Goal: Information Seeking & Learning: Learn about a topic

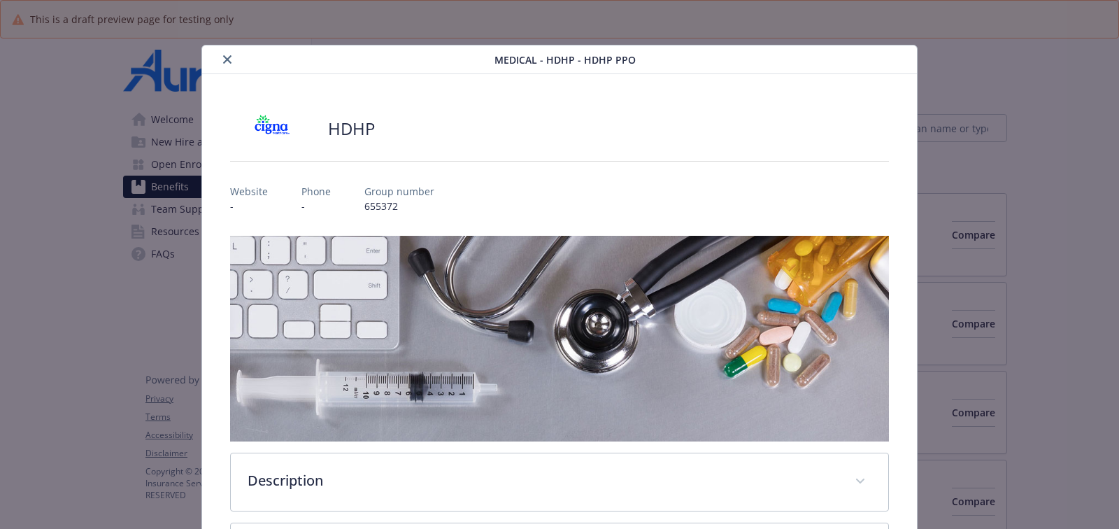
scroll to position [41, 0]
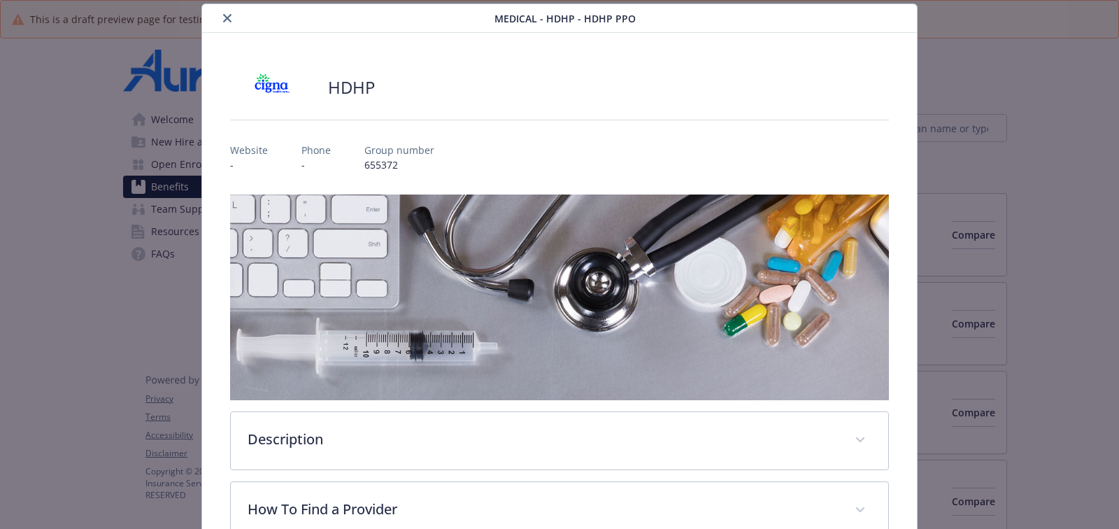
click at [221, 23] on button "close" at bounding box center [227, 18] width 17 height 17
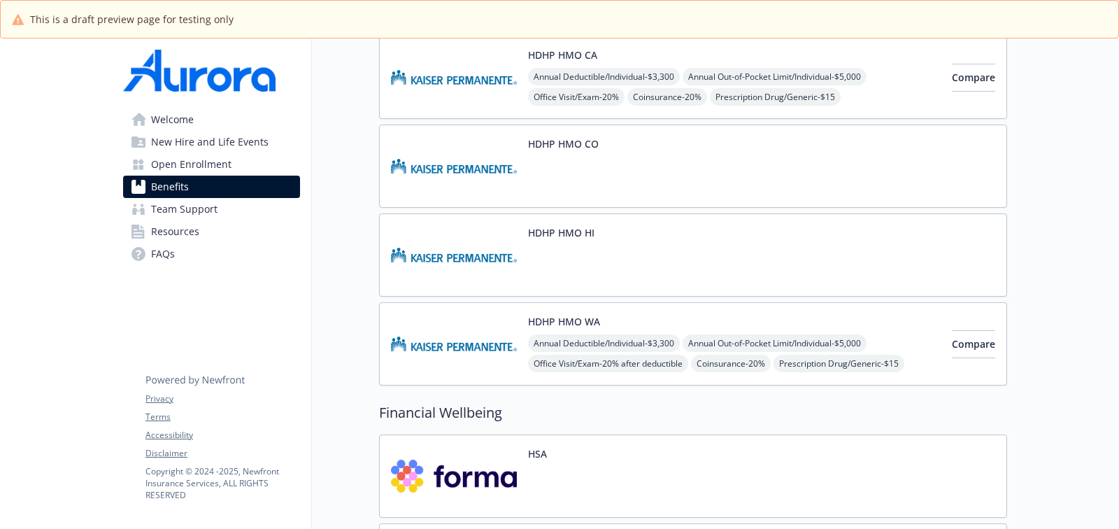
scroll to position [789, 0]
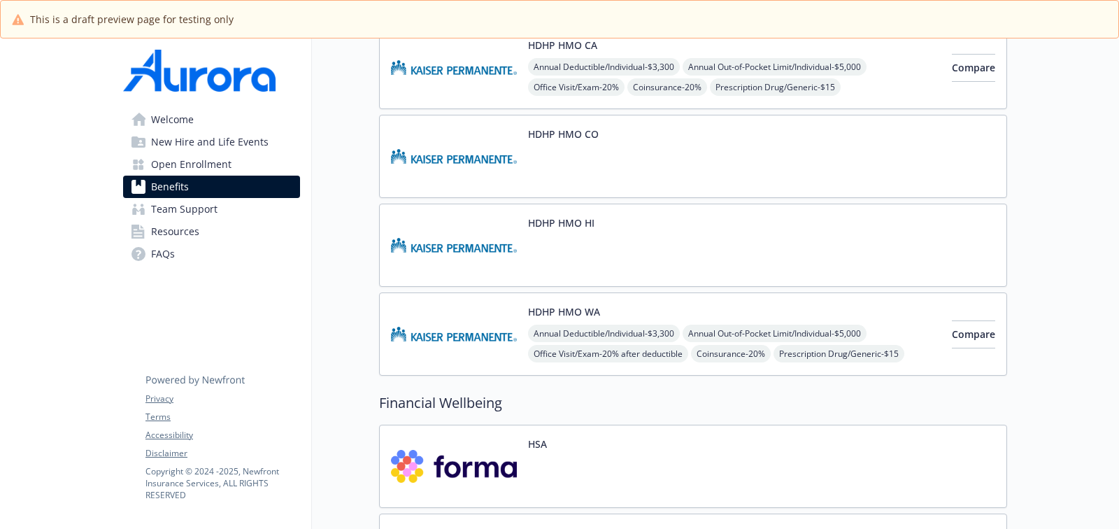
click at [723, 234] on div "HDHP HMO HI" at bounding box center [693, 245] width 628 height 83
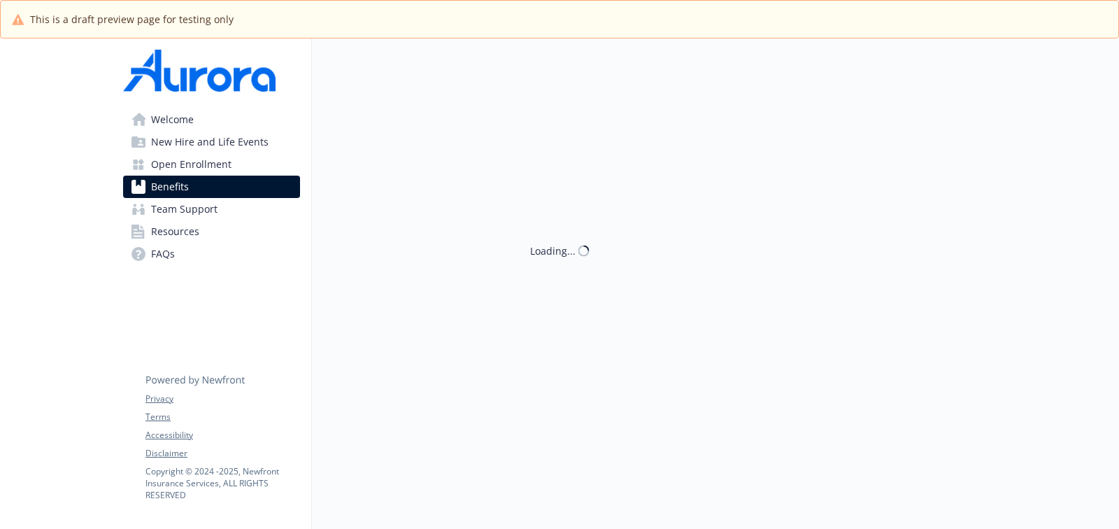
scroll to position [789, 0]
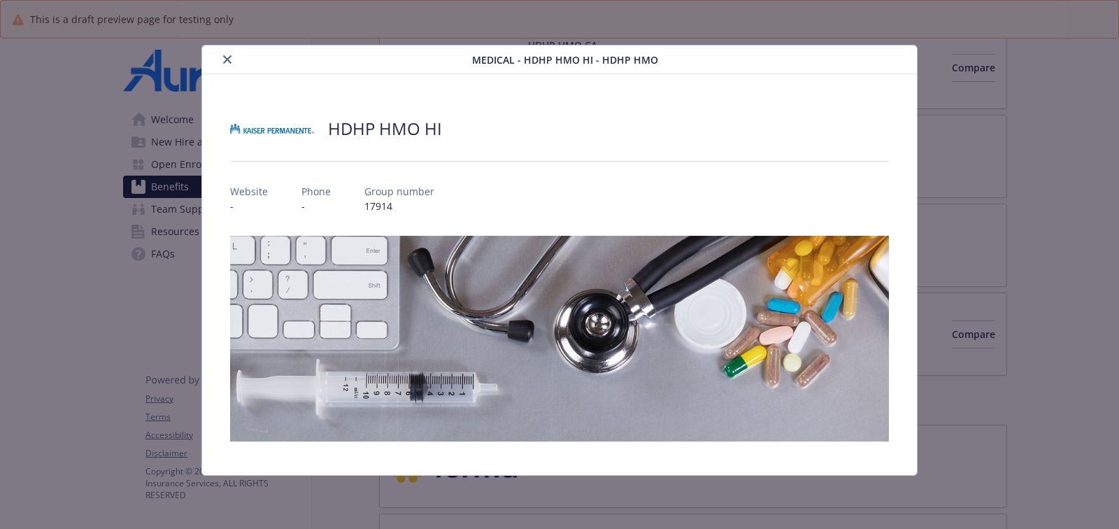
click at [227, 64] on button "close" at bounding box center [227, 59] width 17 height 17
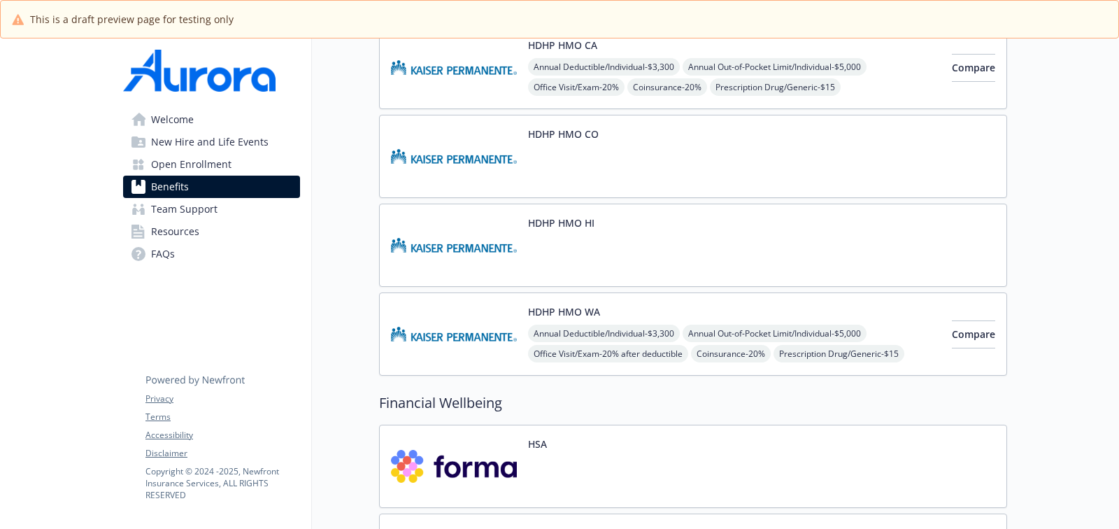
click at [690, 231] on div "HDHP HMO HI" at bounding box center [693, 245] width 628 height 83
